Goal: Find specific page/section: Find specific page/section

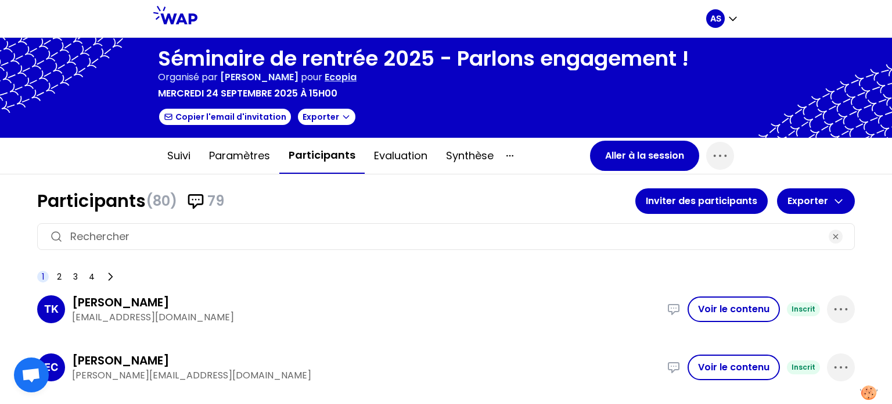
click at [197, 233] on input at bounding box center [445, 236] width 751 height 16
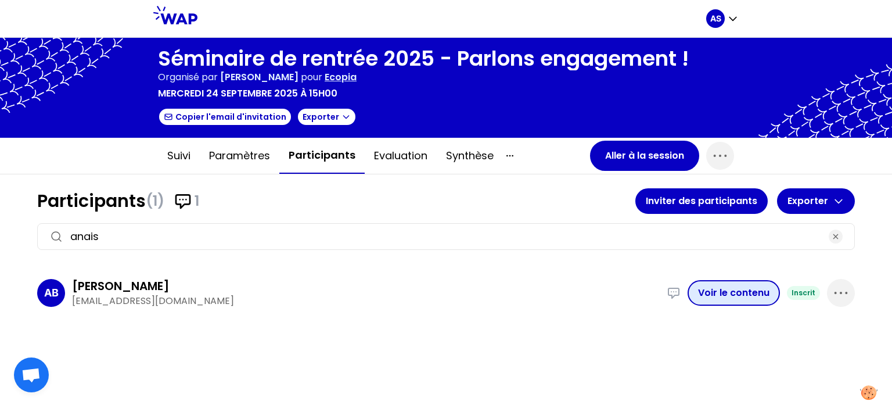
type input "anais"
click at [729, 294] on button "Voir le contenu" at bounding box center [734, 293] width 92 height 26
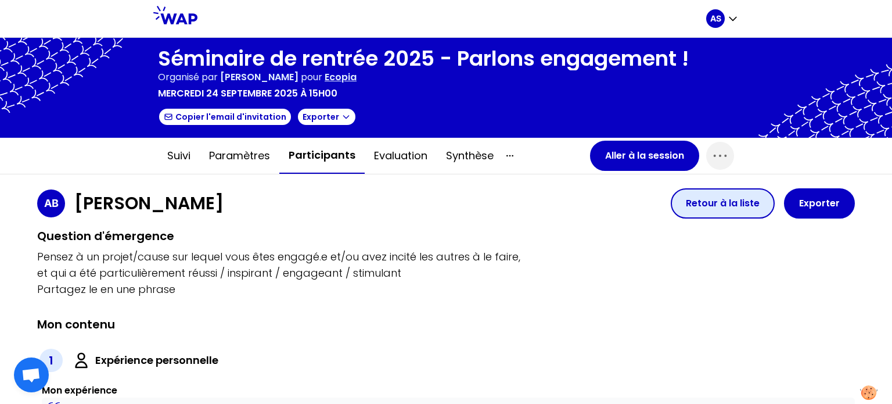
click at [681, 206] on button "Retour à la liste" at bounding box center [723, 203] width 104 height 30
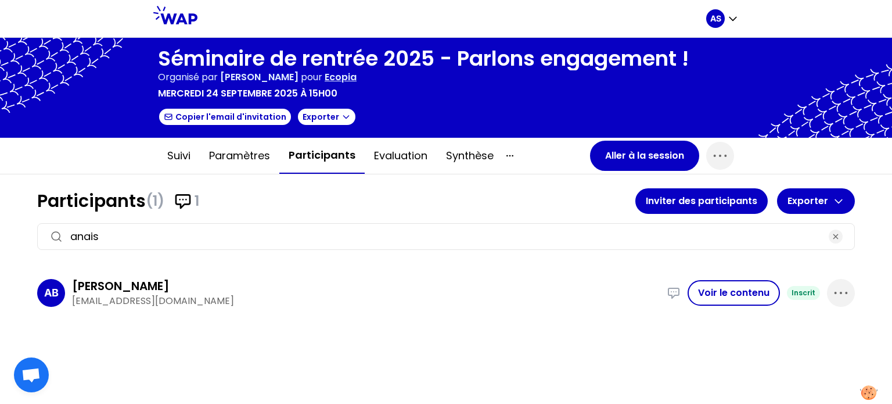
click at [168, 228] on input "anais" at bounding box center [445, 236] width 751 height 16
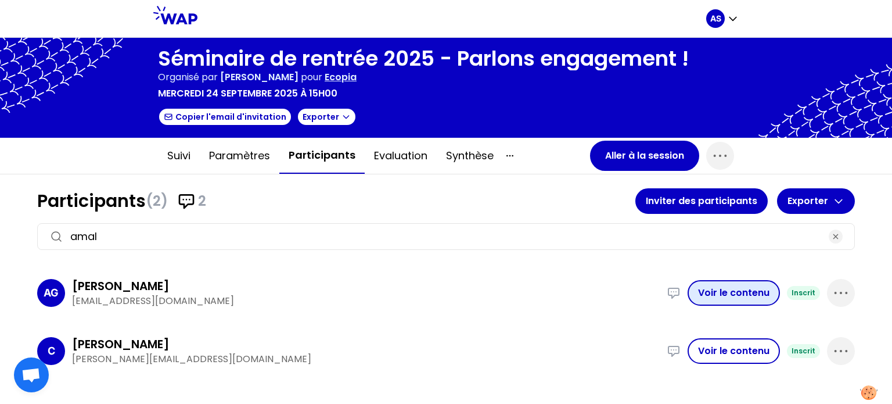
type input "amal"
click at [708, 294] on button "Voir le contenu" at bounding box center [734, 293] width 92 height 26
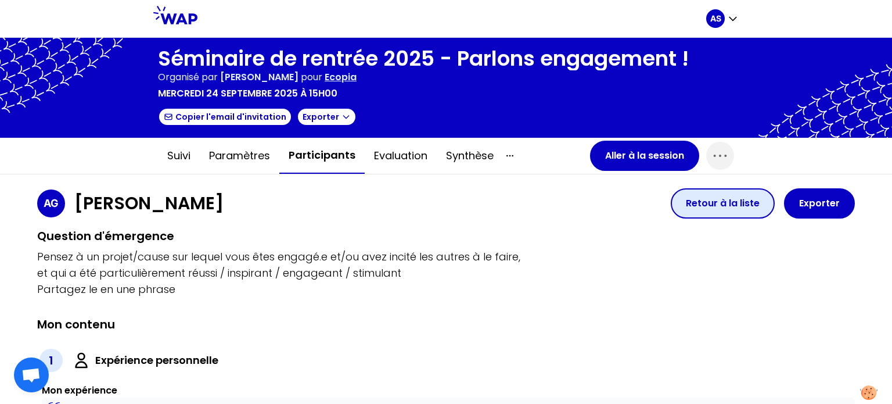
click at [709, 206] on button "Retour à la liste" at bounding box center [723, 203] width 104 height 30
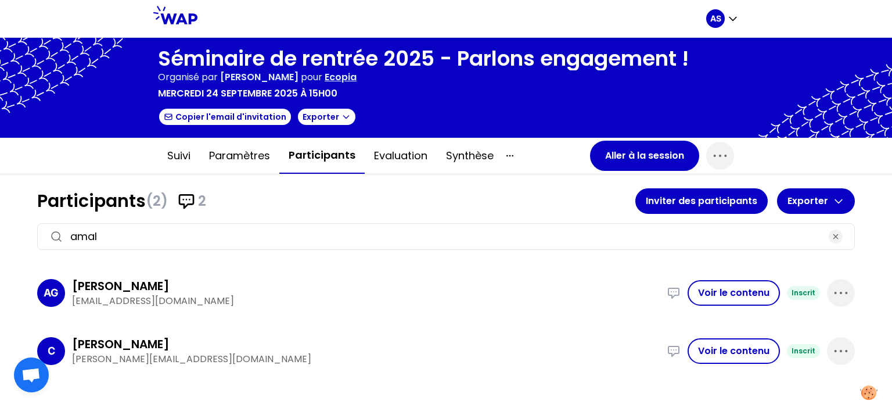
click at [265, 237] on input "amal" at bounding box center [445, 236] width 751 height 16
type input "a"
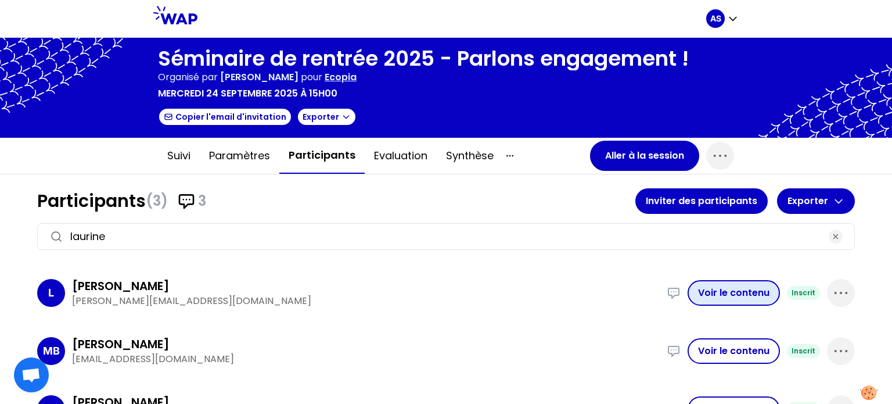
type input "laurine"
click at [710, 288] on button "Voir le contenu" at bounding box center [734, 293] width 92 height 26
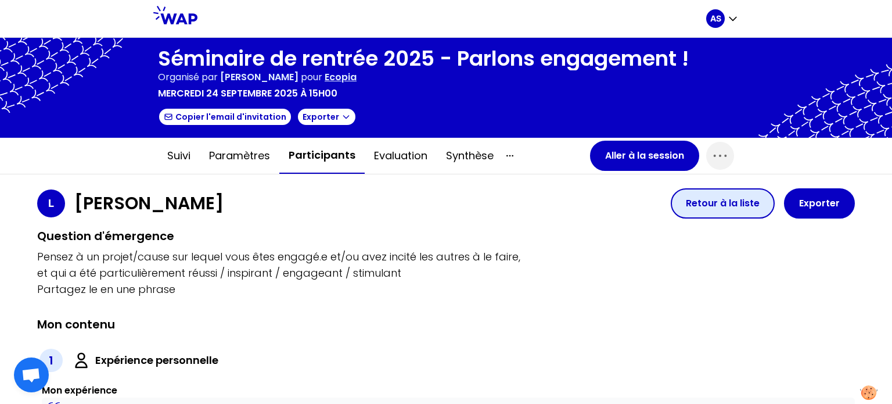
click at [736, 206] on button "Retour à la liste" at bounding box center [723, 203] width 104 height 30
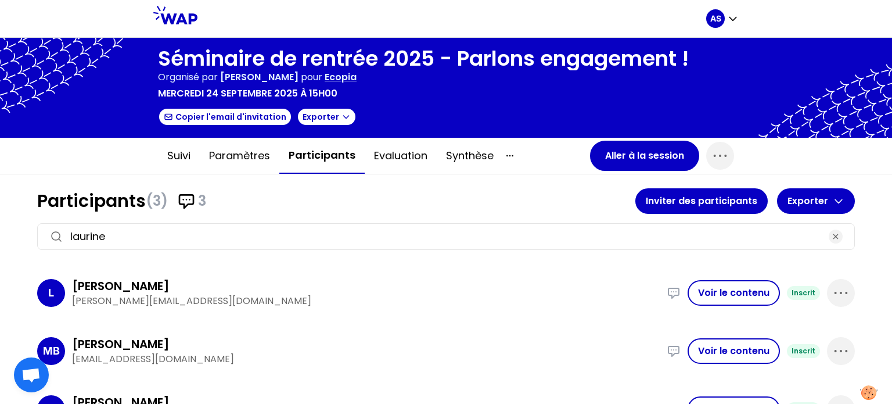
click at [220, 233] on input "laurine" at bounding box center [445, 236] width 751 height 16
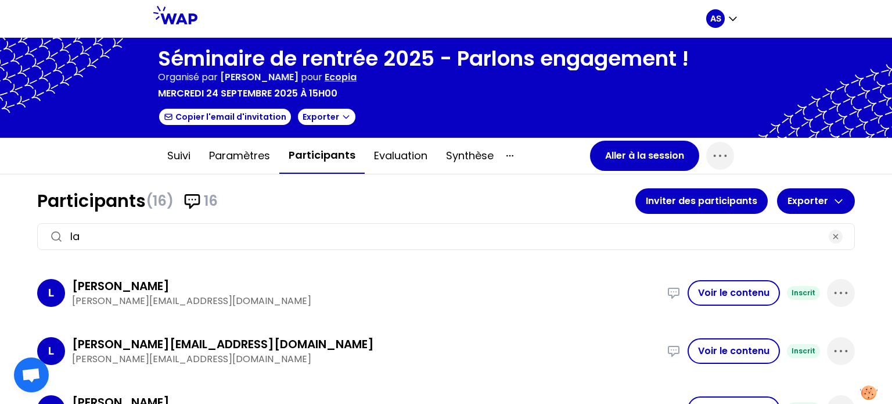
type input "l"
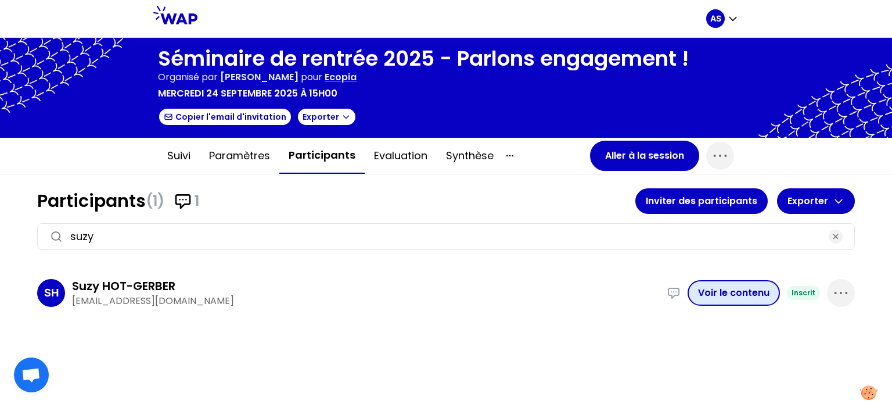
type input "suzy"
click at [719, 290] on button "Voir le contenu" at bounding box center [734, 293] width 92 height 26
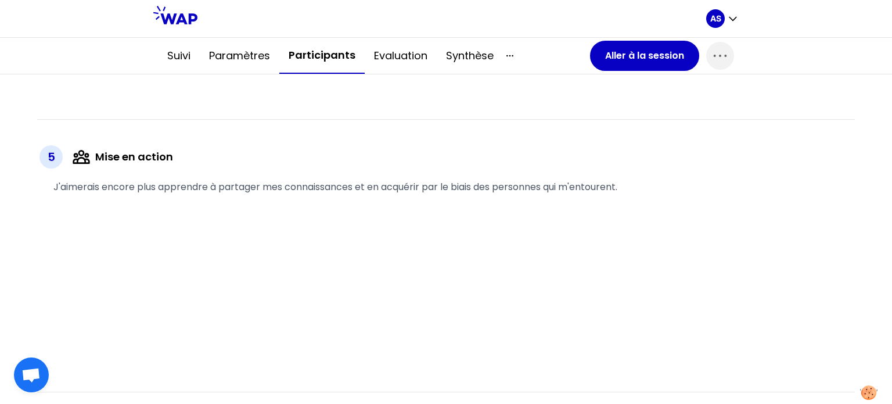
scroll to position [1894, 0]
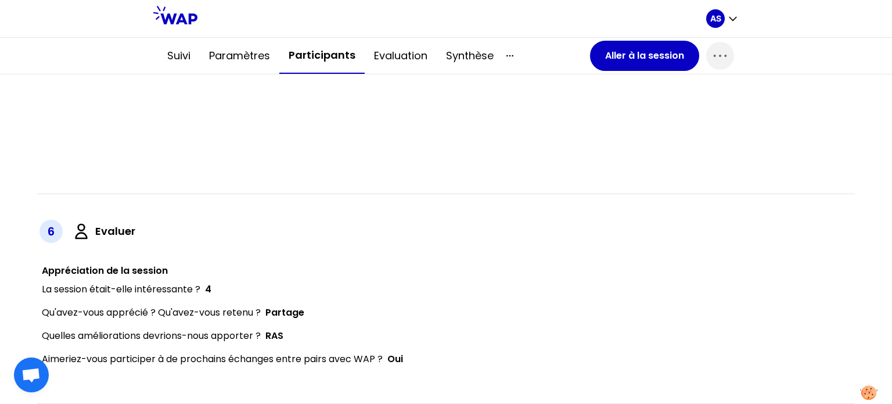
click at [578, 221] on div "6 Evaluer" at bounding box center [446, 231] width 818 height 28
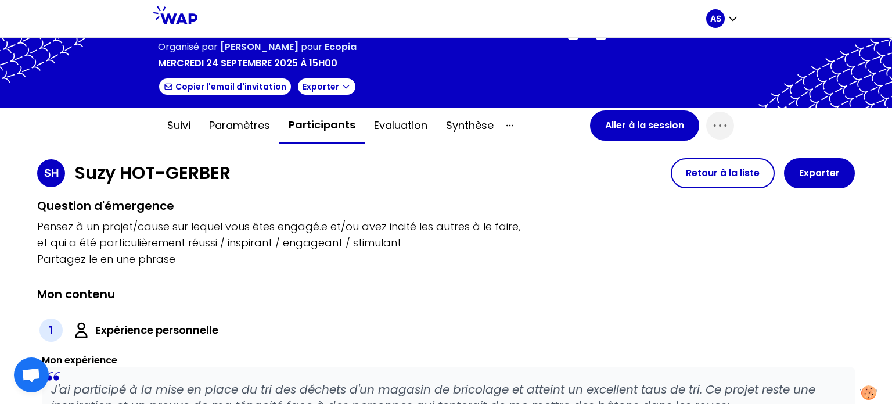
scroll to position [0, 0]
